Goal: Task Accomplishment & Management: Complete application form

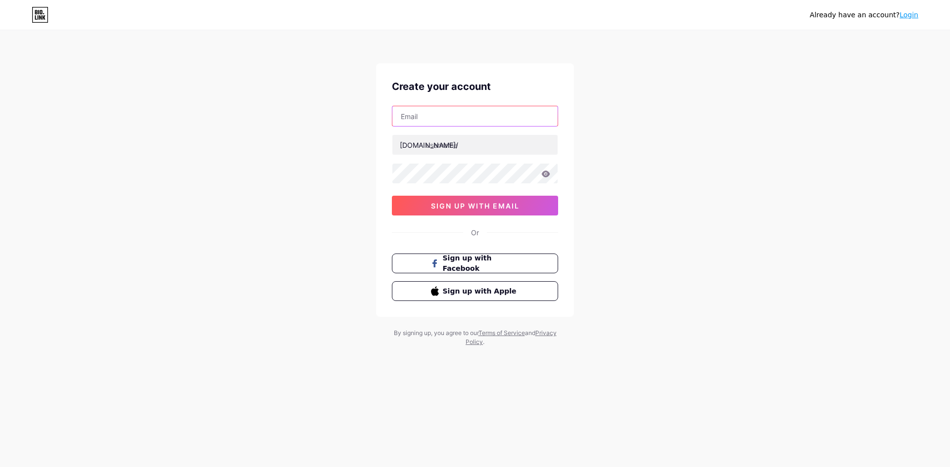
click at [452, 112] on input "text" at bounding box center [474, 116] width 165 height 20
type input "[EMAIL_ADDRESS][DOMAIN_NAME]"
click at [455, 152] on input "text" at bounding box center [474, 145] width 165 height 20
paste input "dullescarservice"
type input "dullescarservice"
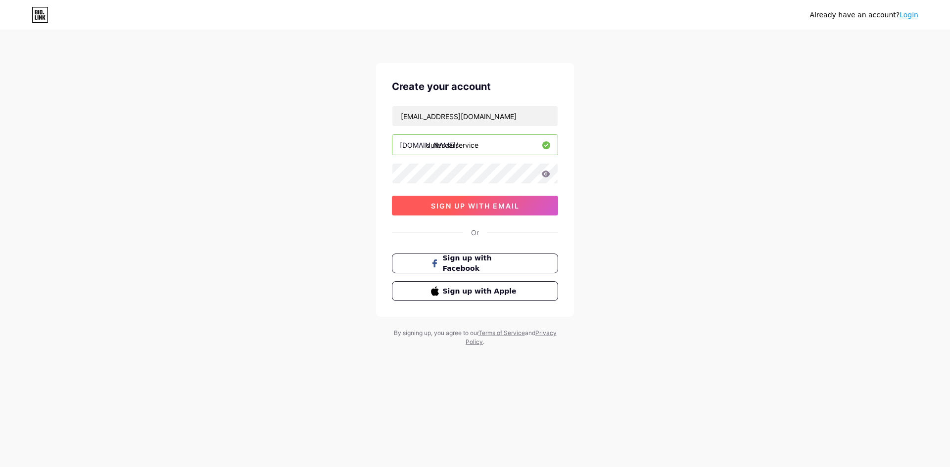
click at [403, 208] on button "sign up with email" at bounding box center [475, 206] width 166 height 20
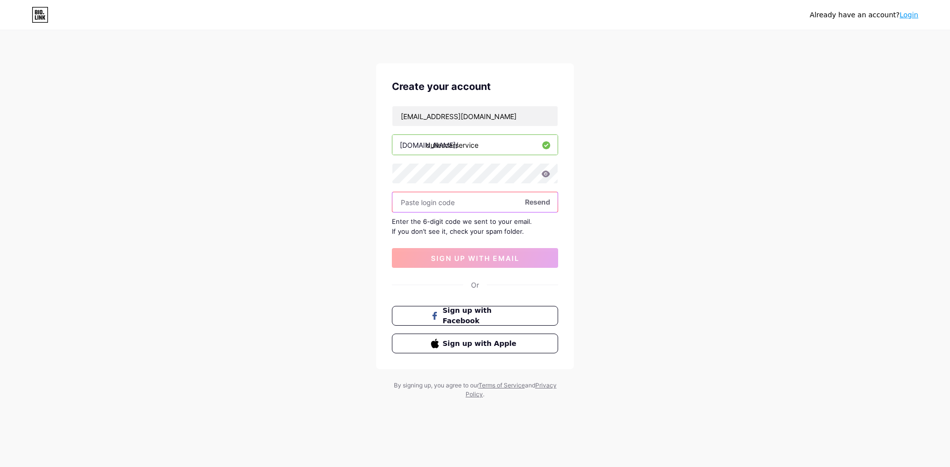
click at [440, 200] on input "text" at bounding box center [474, 202] width 165 height 20
paste input "413899"
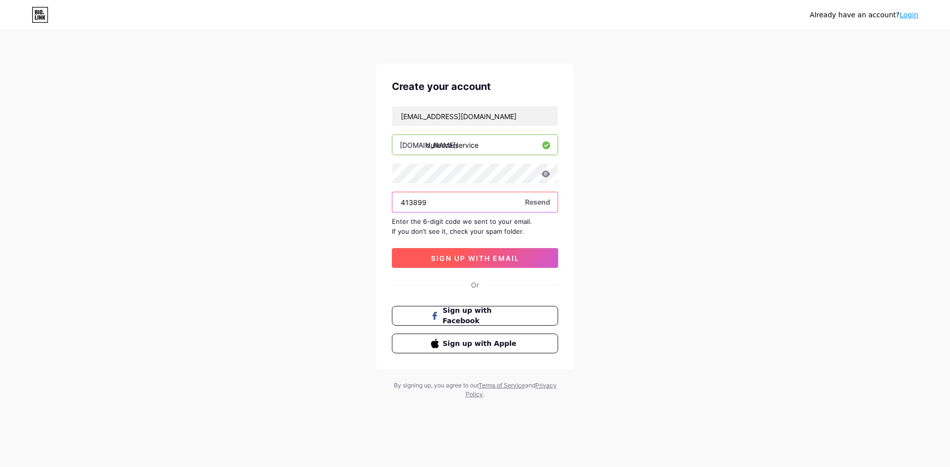
type input "413899"
click at [429, 259] on button "sign up with email" at bounding box center [475, 258] width 166 height 20
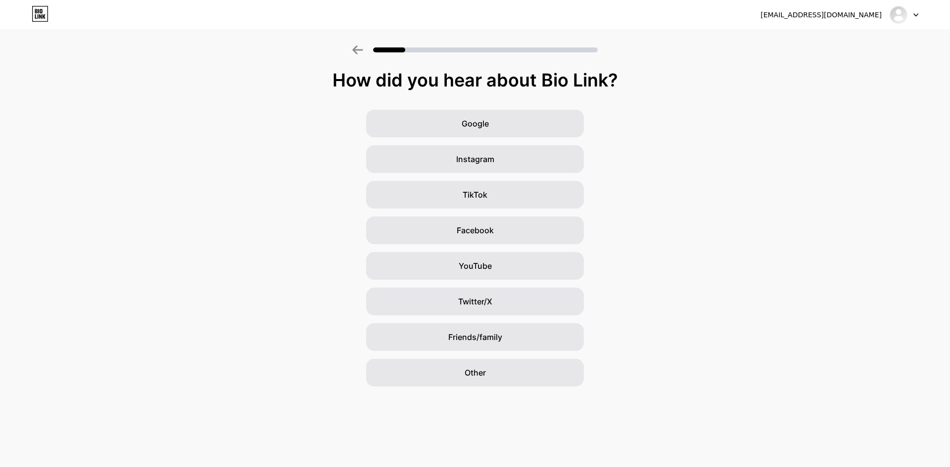
click at [914, 15] on icon at bounding box center [915, 14] width 5 height 3
click at [396, 136] on div "Google" at bounding box center [475, 124] width 218 height 28
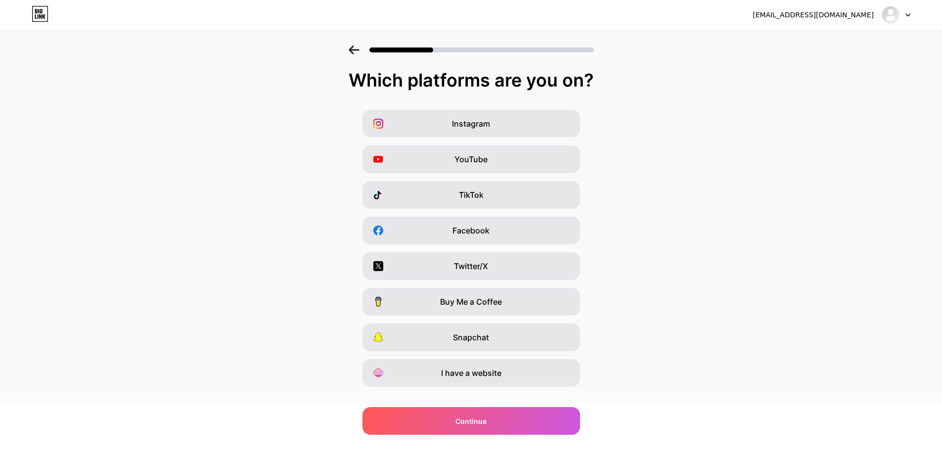
drag, startPoint x: 484, startPoint y: 357, endPoint x: 484, endPoint y: 364, distance: 6.9
click at [484, 358] on div "Instagram YouTube TikTok Facebook Twitter/X Buy Me a Coffee Snapchat I have a w…" at bounding box center [471, 248] width 932 height 277
click at [511, 377] on div "I have a website" at bounding box center [472, 373] width 218 height 28
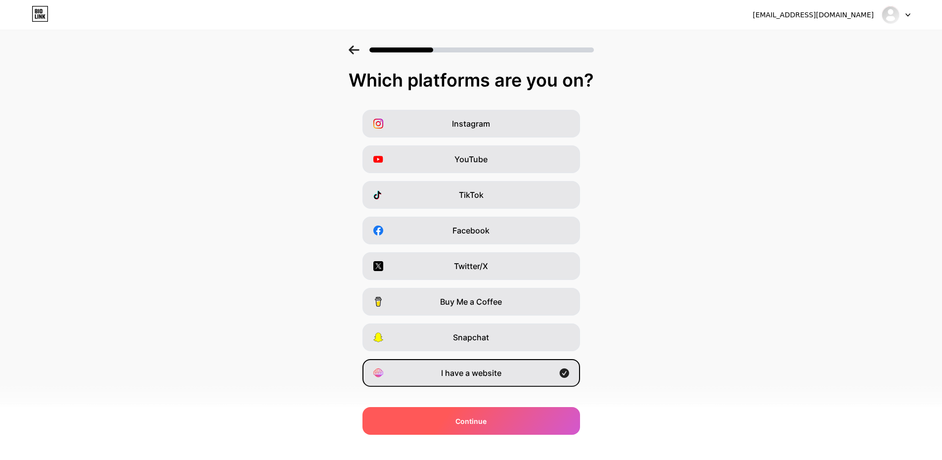
click at [497, 414] on div "Continue" at bounding box center [472, 421] width 218 height 28
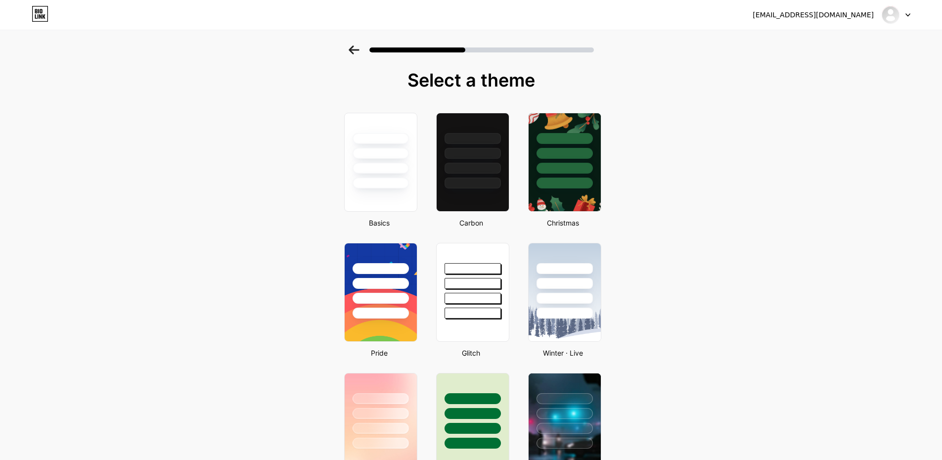
click at [893, 27] on div "[EMAIL_ADDRESS][DOMAIN_NAME] Logout" at bounding box center [471, 15] width 942 height 30
click at [379, 144] on div at bounding box center [380, 151] width 74 height 78
